Goal: Transaction & Acquisition: Register for event/course

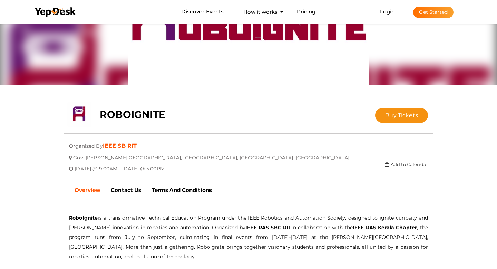
scroll to position [59, 0]
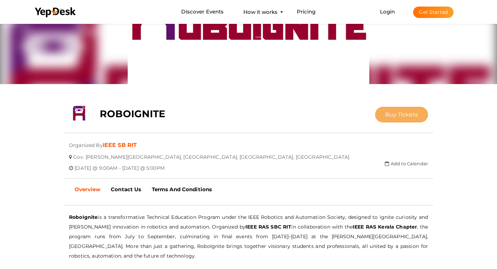
click at [393, 113] on span "Buy Tickets" at bounding box center [401, 114] width 33 height 7
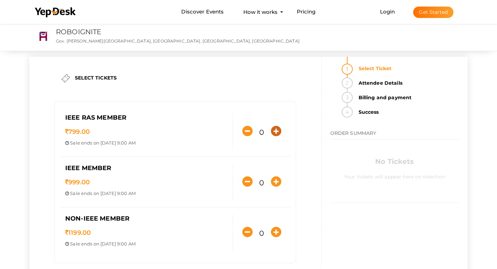
click at [273, 129] on icon "button" at bounding box center [276, 131] width 10 height 10
type input "1"
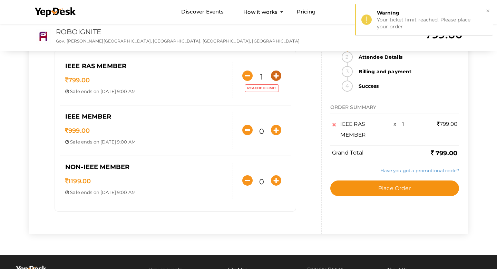
scroll to position [56, 0]
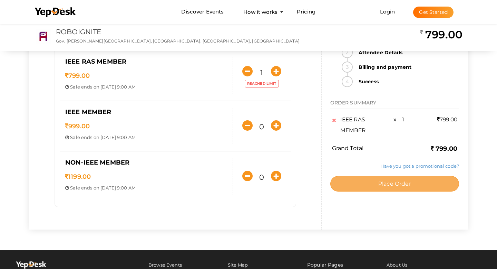
click at [366, 185] on button "Place Order" at bounding box center [394, 184] width 129 height 16
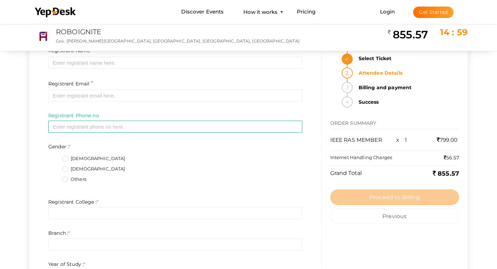
scroll to position [0, 0]
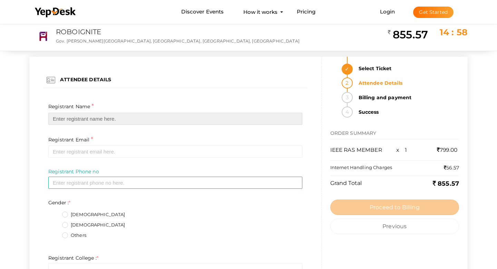
click at [236, 121] on input "text" at bounding box center [175, 119] width 254 height 12
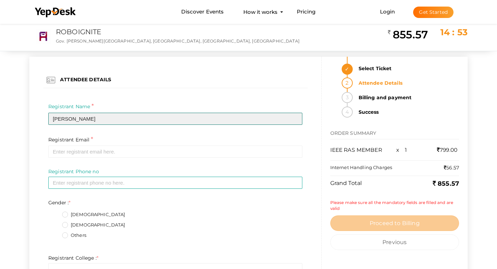
type input "[PERSON_NAME]"
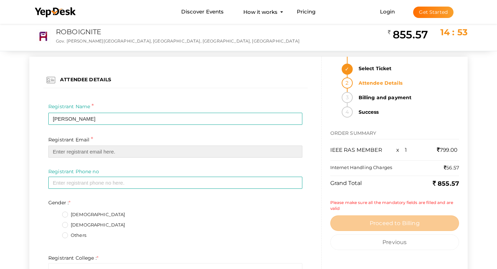
click at [209, 150] on input "email" at bounding box center [175, 151] width 254 height 12
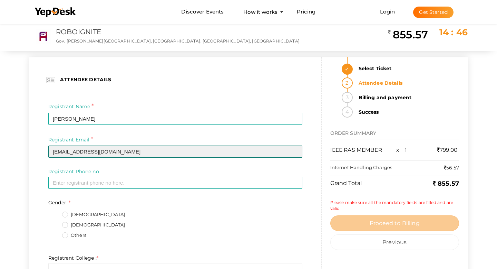
type input "[EMAIL_ADDRESS][DOMAIN_NAME]"
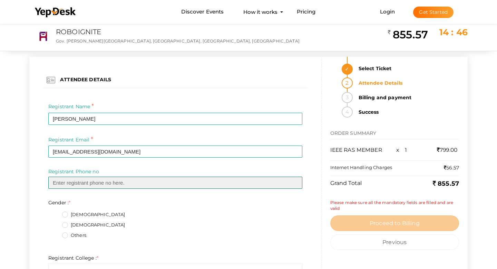
click at [177, 183] on input "text" at bounding box center [175, 182] width 254 height 12
type input "7034140860"
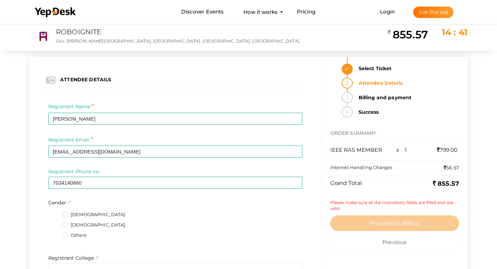
click at [67, 215] on label "[DEMOGRAPHIC_DATA]" at bounding box center [93, 214] width 63 height 7
click at [55, 212] on input "[DEMOGRAPHIC_DATA]" at bounding box center [55, 212] width 0 height 0
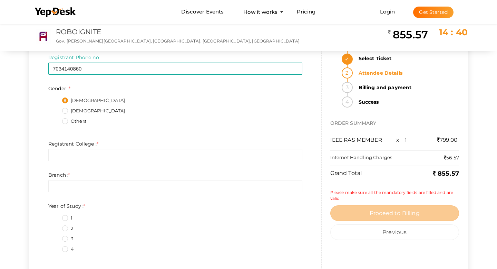
scroll to position [116, 0]
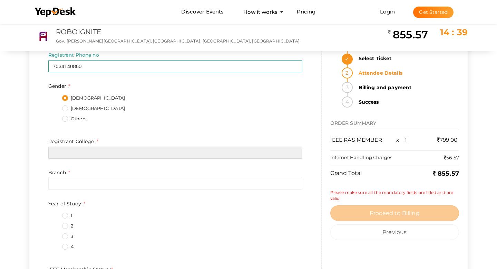
click at [110, 152] on input "text" at bounding box center [175, 152] width 254 height 12
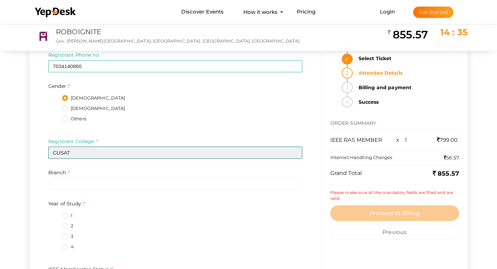
type input "CUSAT"
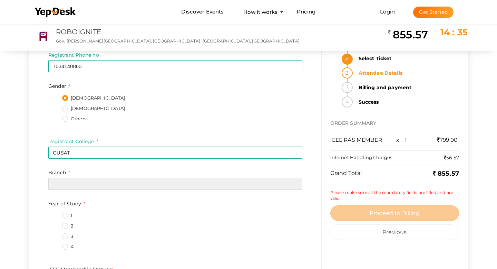
click at [88, 183] on input "text" at bounding box center [175, 183] width 254 height 12
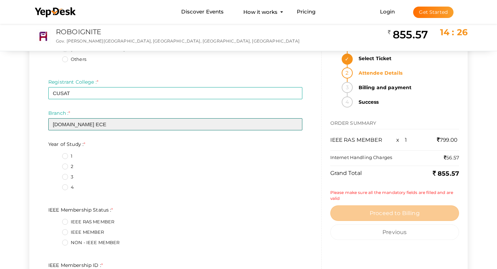
scroll to position [202, 0]
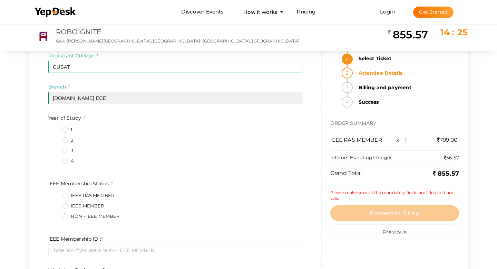
type input "[DOMAIN_NAME] ECE"
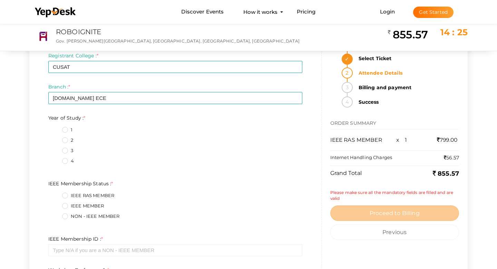
click at [66, 131] on label "1" at bounding box center [67, 129] width 10 height 7
click at [55, 128] on Study\+0\+ "1" at bounding box center [55, 128] width 0 height 0
click at [66, 198] on label "IEEE RAS MEMBER" at bounding box center [88, 195] width 52 height 7
click at [55, 193] on Status\+0\+ "IEEE RAS MEMBER" at bounding box center [55, 193] width 0 height 0
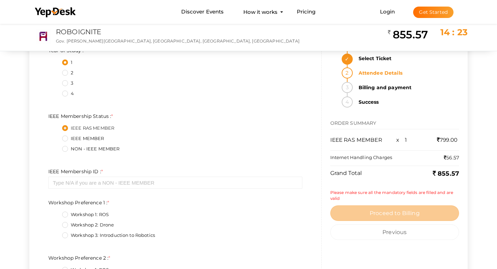
scroll to position [275, 0]
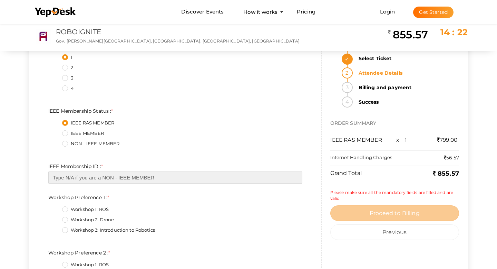
click at [97, 176] on input "text" at bounding box center [175, 177] width 254 height 12
paste input "101597615"
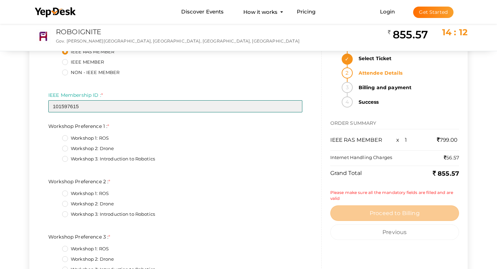
scroll to position [347, 0]
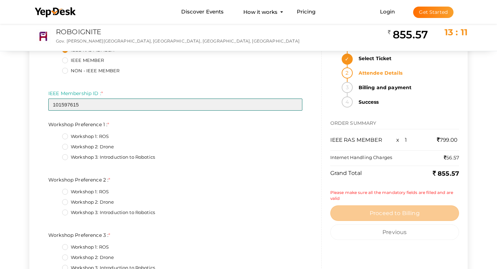
type input "101597615"
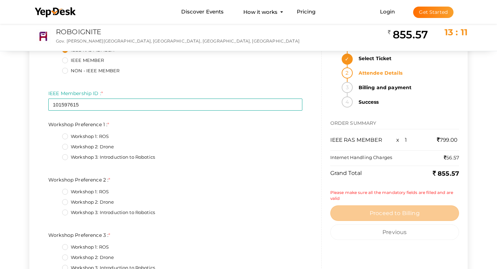
click at [65, 157] on label "Workshop 3: Introduction to Robotics" at bounding box center [108, 157] width 93 height 7
click at [55, 155] on 1\+2\+ "Workshop 3: Introduction to Robotics" at bounding box center [55, 155] width 0 height 0
click at [67, 191] on label "Workshop 1: ROS" at bounding box center [85, 191] width 47 height 7
click at [55, 190] on 2\+0\+ "Workshop 1: ROS" at bounding box center [55, 190] width 0 height 0
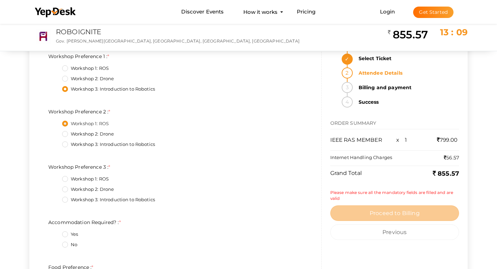
scroll to position [416, 0]
click at [65, 190] on label "Workshop 2: Drone" at bounding box center [88, 188] width 52 height 7
click at [55, 186] on 3\+1\+ "Workshop 2: Drone" at bounding box center [55, 186] width 0 height 0
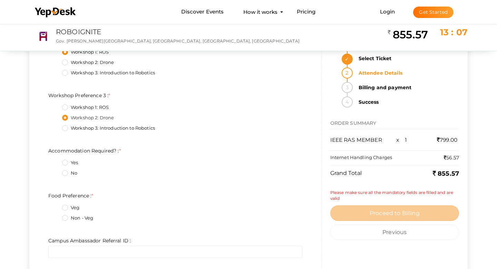
scroll to position [487, 0]
click at [64, 162] on label "Yes" at bounding box center [70, 162] width 16 height 7
click at [55, 160] on Required\?\+0\+ "Yes" at bounding box center [55, 160] width 0 height 0
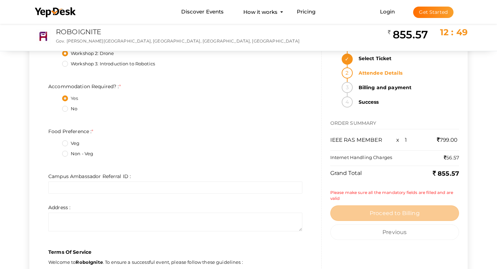
scroll to position [553, 0]
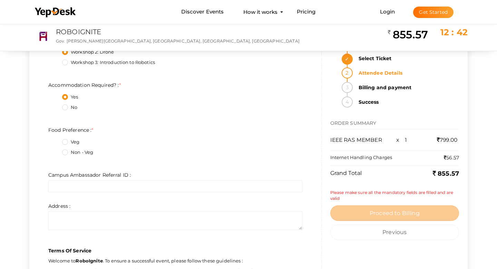
click at [67, 151] on label "Non - Veg" at bounding box center [77, 152] width 31 height 7
click at [55, 150] on Preference\+1\+ "Non - Veg" at bounding box center [55, 150] width 0 height 0
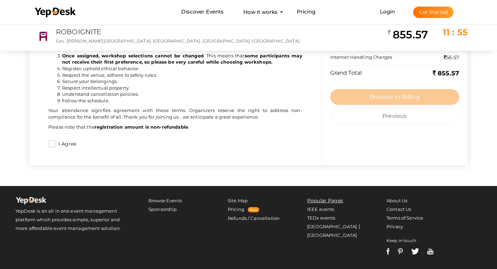
scroll to position [812, 0]
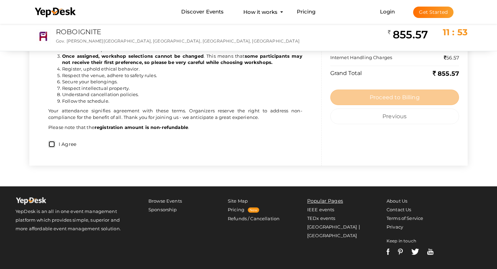
click at [53, 146] on input "I Agree" at bounding box center [51, 144] width 7 height 7
checkbox input "true"
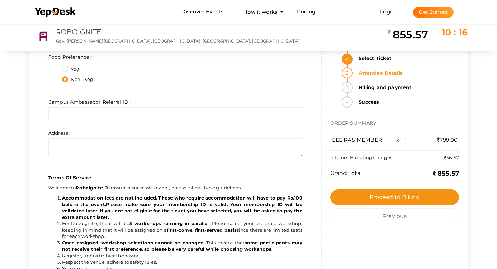
scroll to position [635, 0]
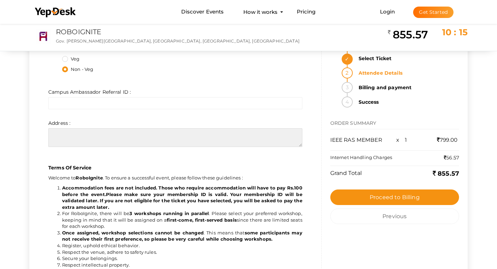
click at [137, 139] on textarea at bounding box center [175, 137] width 254 height 19
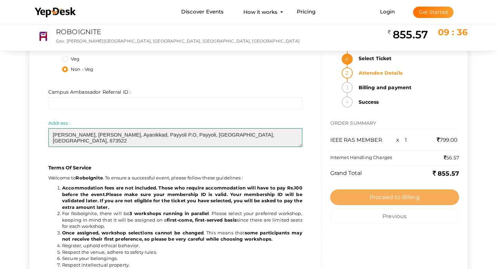
type textarea "[PERSON_NAME], [PERSON_NAME], Ayanikkad, Payyoli P.O, Payyoli, [GEOGRAPHIC_DATA…"
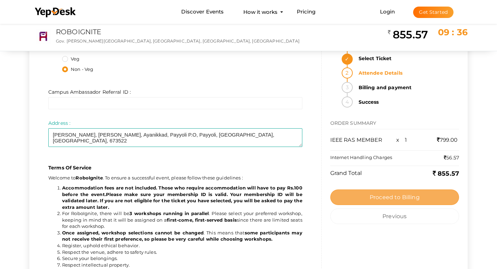
click at [417, 199] on span "Proceed to Billing" at bounding box center [395, 197] width 50 height 7
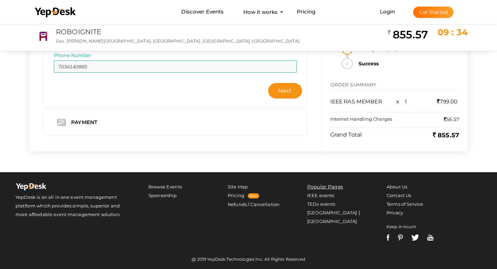
scroll to position [0, 0]
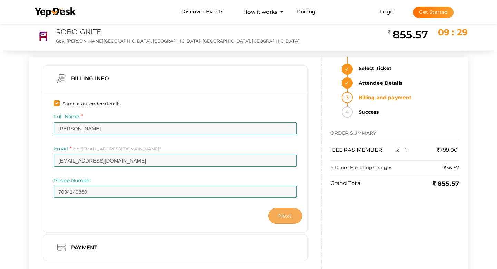
click at [278, 214] on button "Next" at bounding box center [285, 216] width 34 height 16
